Goal: Transaction & Acquisition: Purchase product/service

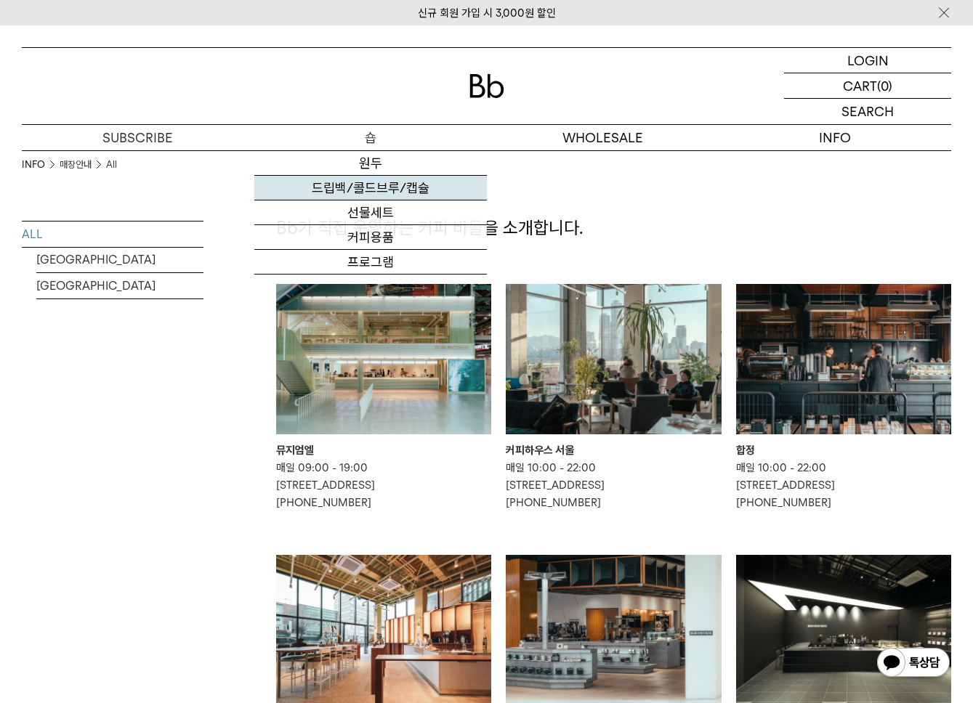
click at [380, 179] on link "드립백/콜드브루/캡슐" at bounding box center [370, 188] width 232 height 25
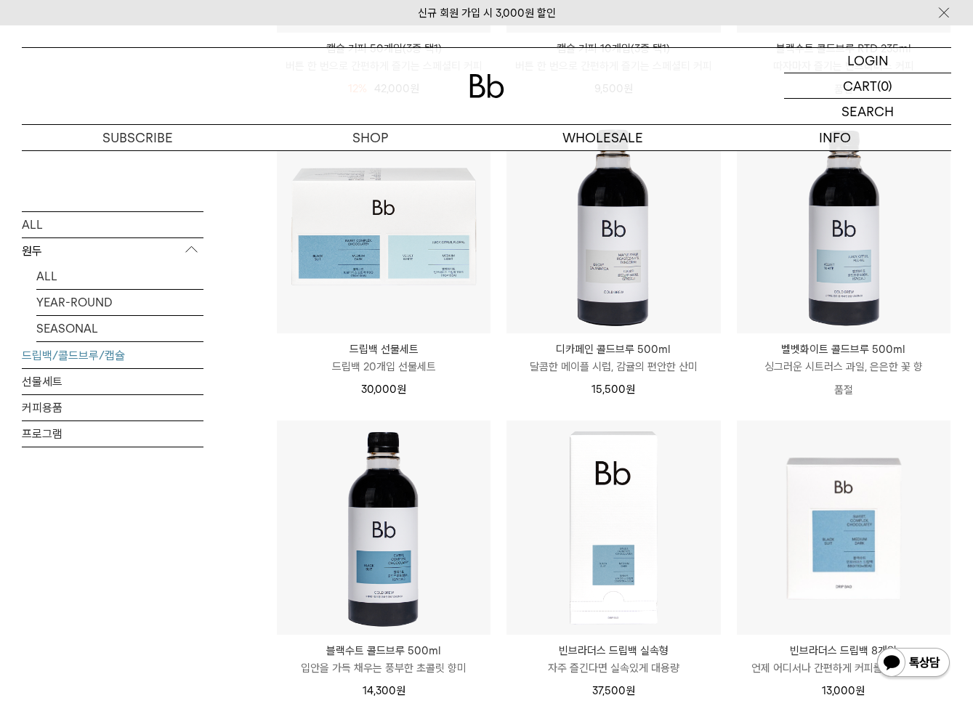
scroll to position [916, 0]
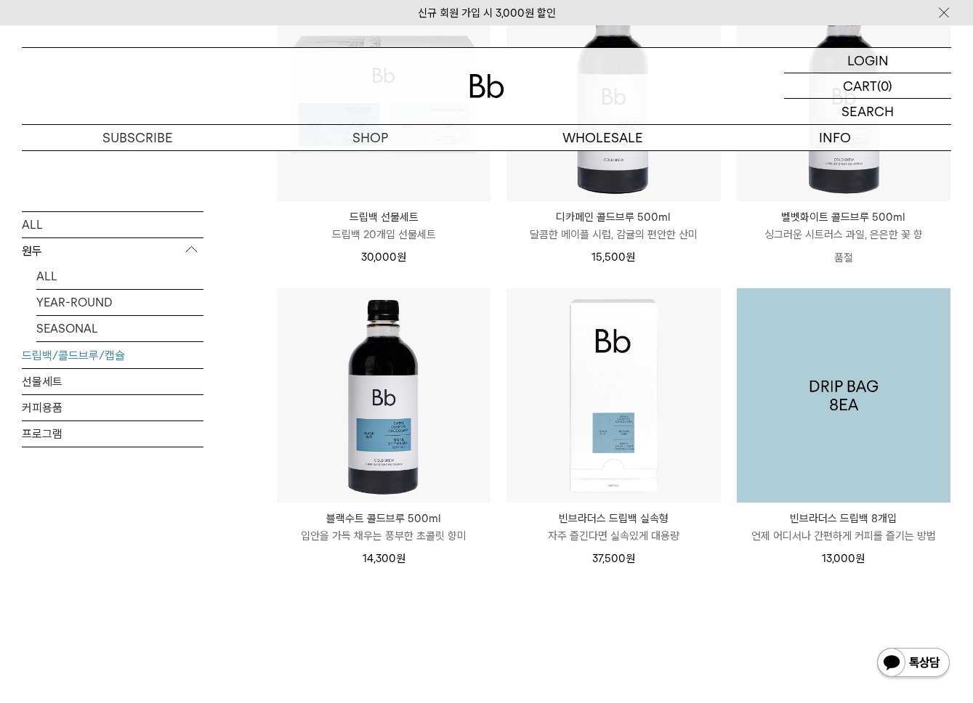
click at [788, 380] on img at bounding box center [844, 395] width 214 height 214
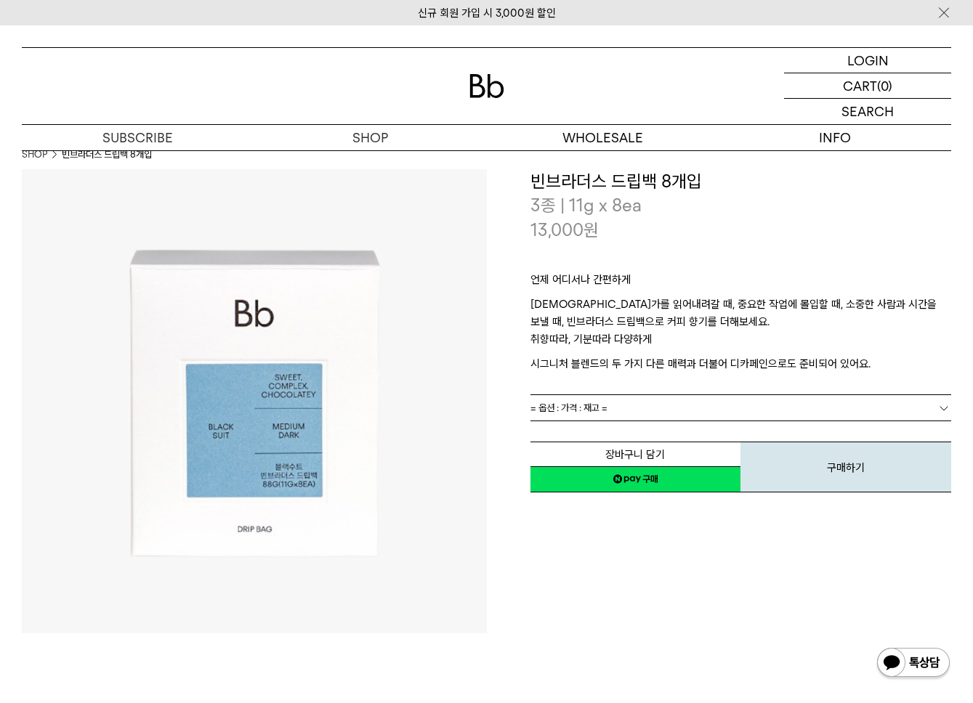
scroll to position [84, 0]
